Goal: Contribute content: Contribute content

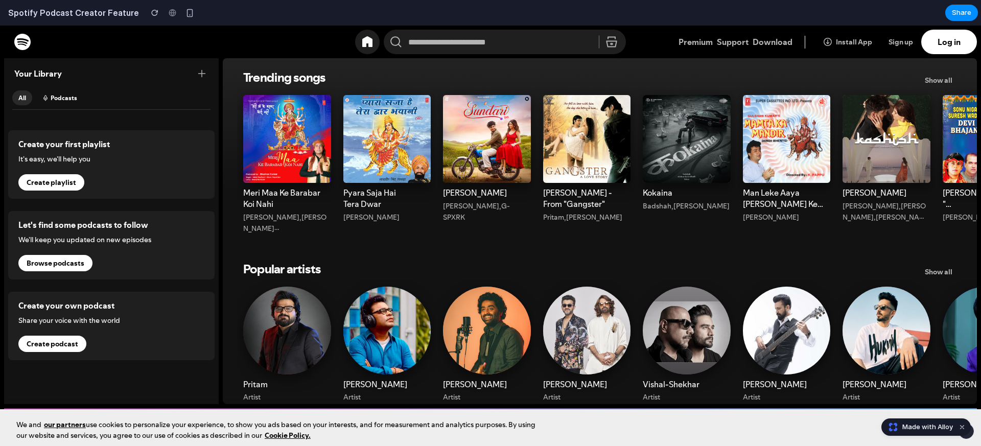
click at [415, 158] on span at bounding box center [414, 170] width 25 height 25
click at [59, 348] on span "Create podcast" at bounding box center [52, 344] width 68 height 16
select select "*******"
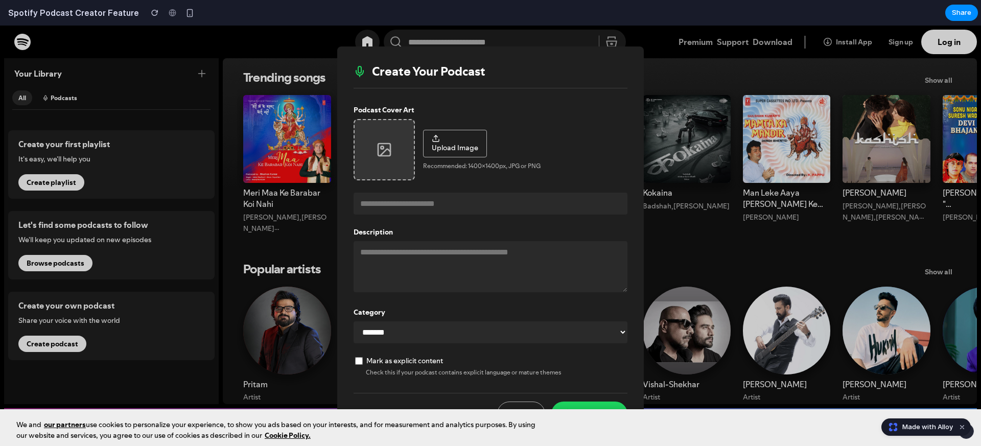
scroll to position [37, 0]
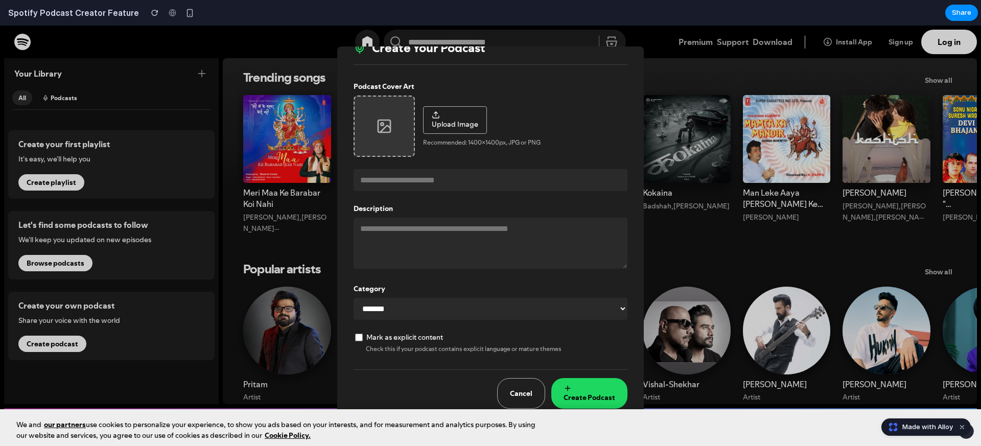
click at [447, 119] on span "Upload Image" at bounding box center [455, 124] width 46 height 10
drag, startPoint x: 376, startPoint y: 120, endPoint x: 385, endPoint y: 118, distance: 8.8
click at [376, 120] on div at bounding box center [384, 126] width 61 height 61
click at [456, 119] on span "Upload Image" at bounding box center [455, 124] width 46 height 10
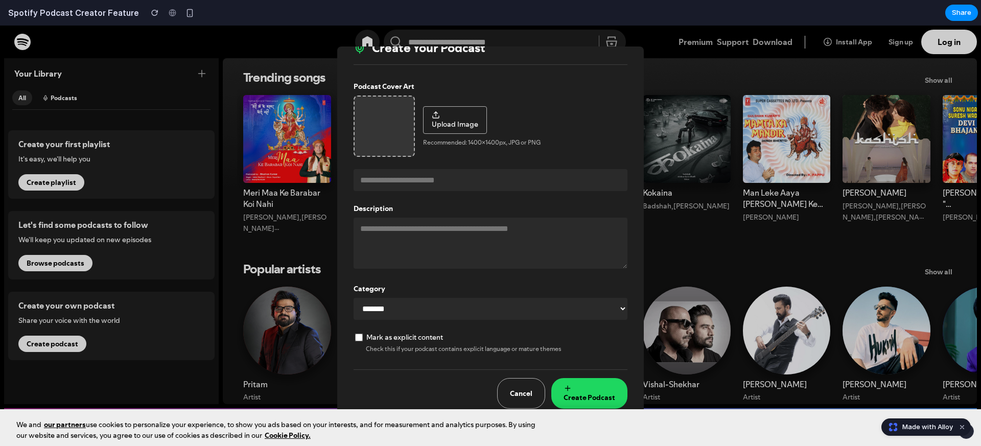
scroll to position [0, 0]
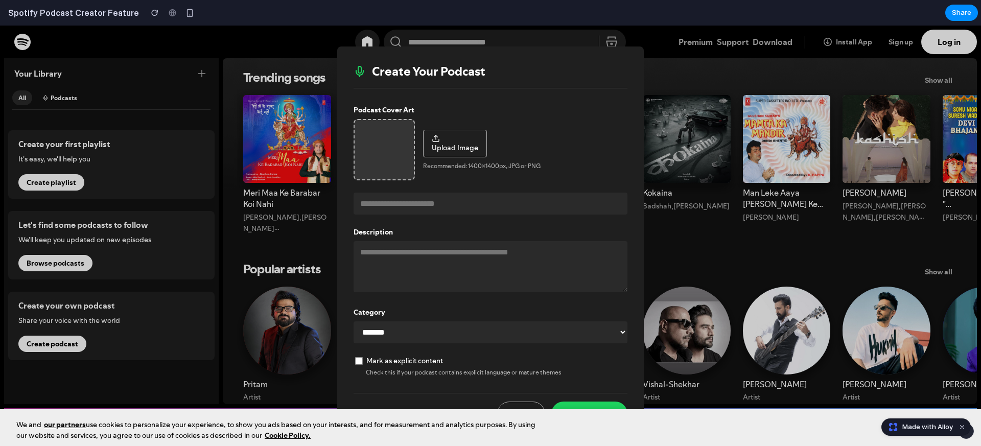
click at [460, 141] on div "button" at bounding box center [455, 138] width 46 height 8
drag, startPoint x: 460, startPoint y: 141, endPoint x: 395, endPoint y: 147, distance: 65.7
click at [460, 141] on div "button" at bounding box center [455, 138] width 46 height 8
drag, startPoint x: 378, startPoint y: 148, endPoint x: 390, endPoint y: 205, distance: 59.0
click at [378, 148] on div at bounding box center [384, 149] width 61 height 61
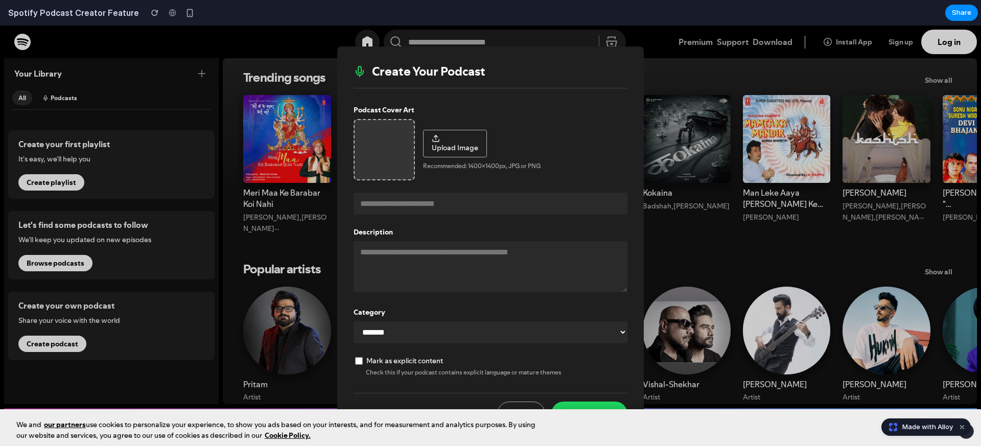
click at [410, 209] on input "text" at bounding box center [491, 204] width 274 height 22
type input "**********"
click at [454, 259] on textarea at bounding box center [491, 266] width 274 height 51
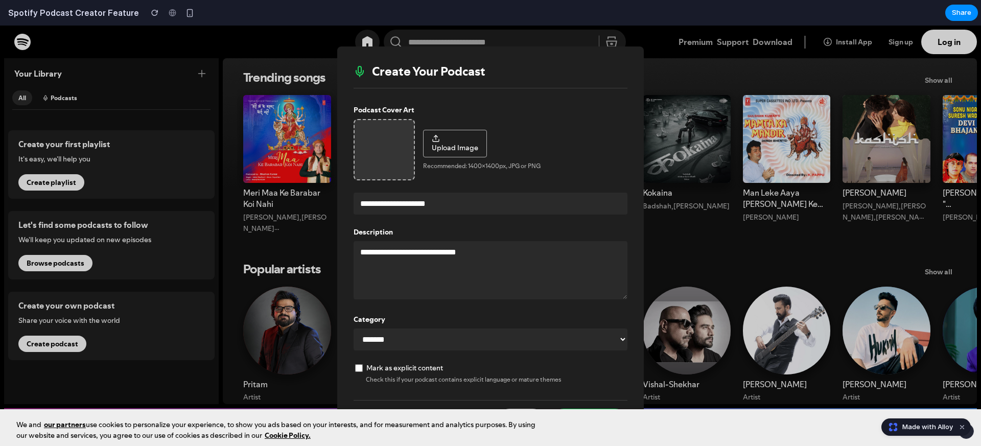
type textarea "**********"
click at [395, 160] on div at bounding box center [384, 149] width 61 height 61
click at [471, 140] on div "button" at bounding box center [455, 138] width 46 height 8
click at [455, 143] on span "Upload Image" at bounding box center [455, 148] width 46 height 10
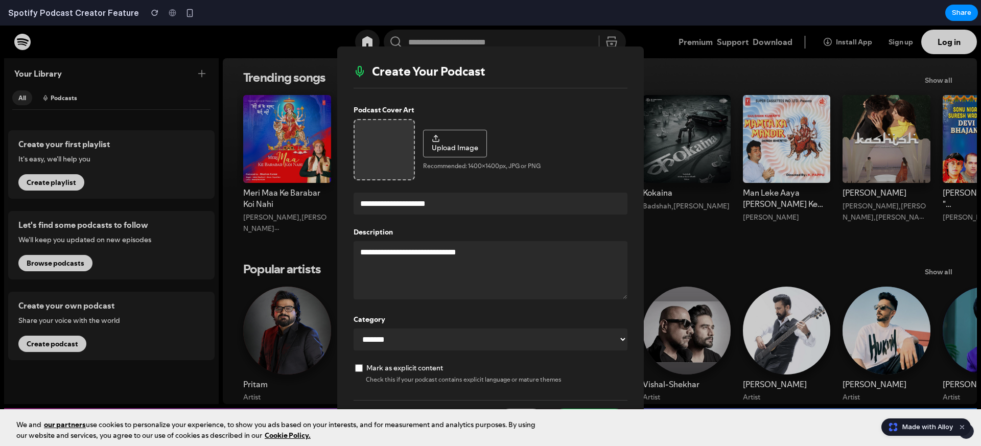
drag, startPoint x: 455, startPoint y: 142, endPoint x: 456, endPoint y: 178, distance: 36.3
click at [455, 143] on span "Upload Image" at bounding box center [455, 148] width 46 height 10
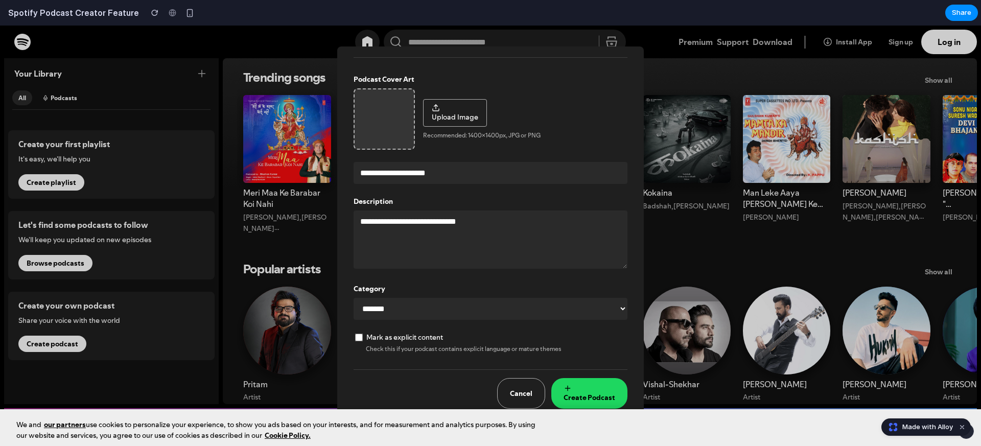
click at [575, 392] on span "Create Podcast" at bounding box center [589, 397] width 52 height 10
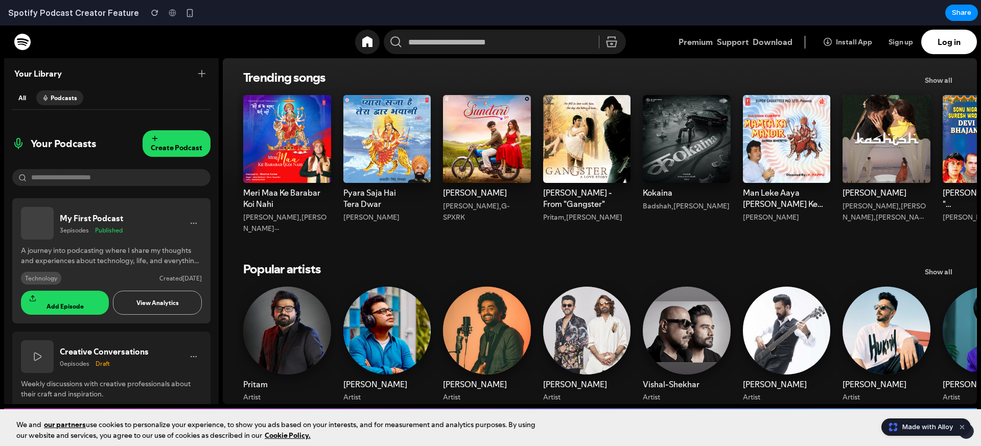
click at [97, 220] on h3 "My First Podcast" at bounding box center [123, 218] width 126 height 11
click at [97, 219] on h3 "My First Podcast" at bounding box center [123, 218] width 126 height 11
click at [192, 224] on icon "button" at bounding box center [194, 223] width 8 height 8
click at [139, 247] on button "Edit Podcast" at bounding box center [161, 245] width 73 height 18
select select "**********"
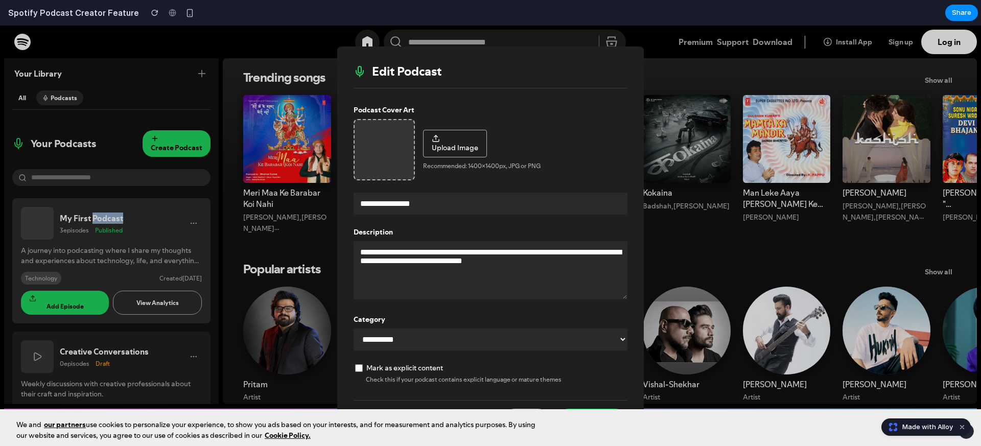
click at [451, 145] on span "Upload Image" at bounding box center [455, 148] width 46 height 10
drag, startPoint x: 451, startPoint y: 145, endPoint x: 342, endPoint y: 145, distance: 109.3
click at [441, 145] on span "Upload Image" at bounding box center [455, 148] width 46 height 10
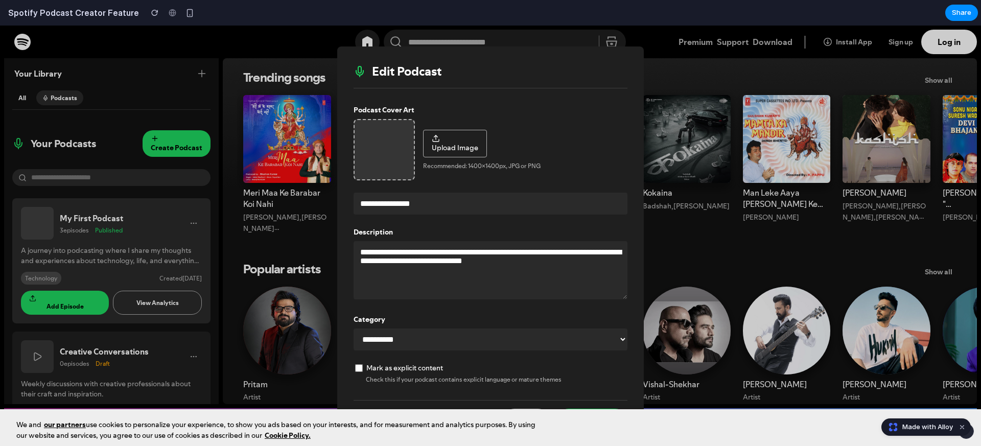
click at [342, 145] on div "**********" at bounding box center [490, 235] width 307 height 379
drag, startPoint x: 276, startPoint y: 66, endPoint x: 237, endPoint y: 153, distance: 95.8
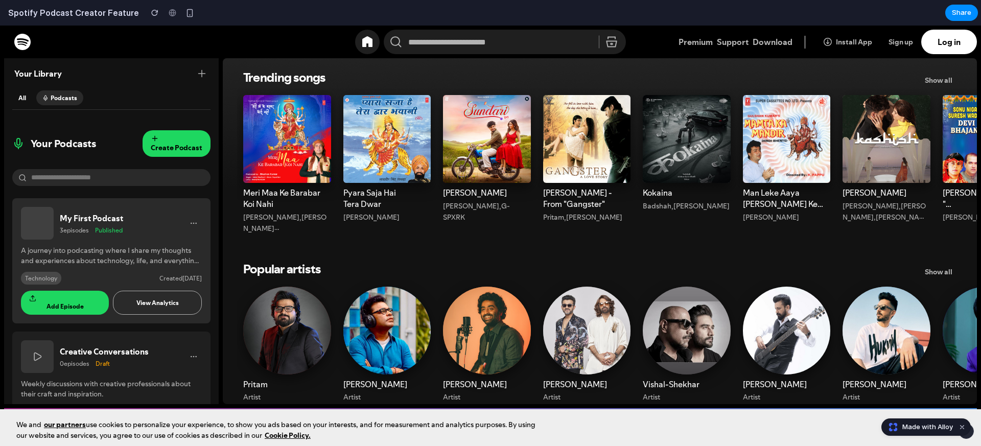
click at [158, 306] on span "View Analytics" at bounding box center [157, 302] width 42 height 9
click at [156, 306] on span "View Analytics" at bounding box center [157, 302] width 42 height 9
drag, startPoint x: 156, startPoint y: 306, endPoint x: 68, endPoint y: 302, distance: 87.4
click at [155, 306] on span "View Analytics" at bounding box center [157, 302] width 42 height 9
click at [64, 302] on div "button" at bounding box center [65, 298] width 72 height 7
